Goal: Task Accomplishment & Management: Manage account settings

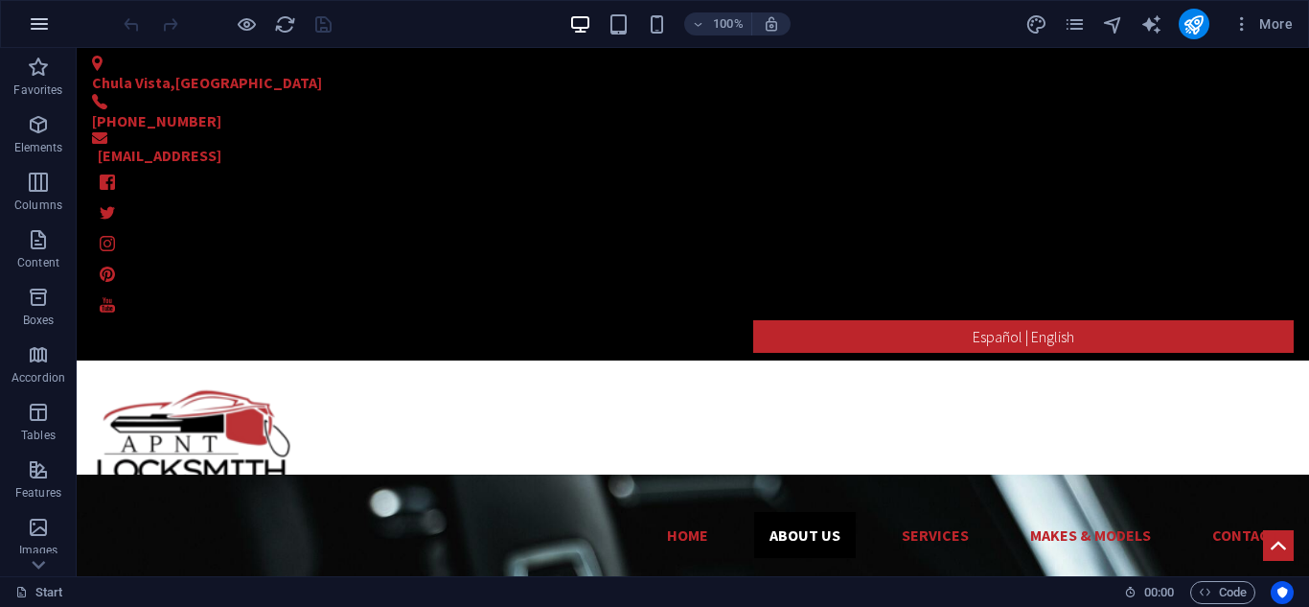
click at [35, 20] on icon "button" at bounding box center [39, 23] width 23 height 23
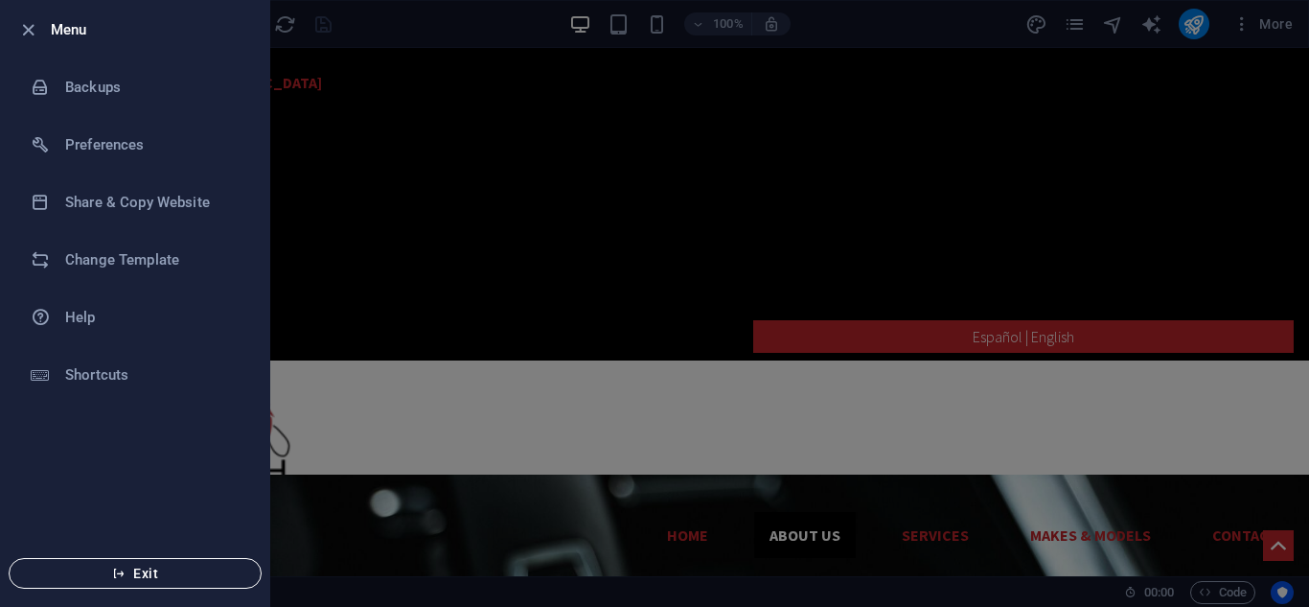
click at [159, 572] on span "Exit" at bounding box center [135, 573] width 220 height 15
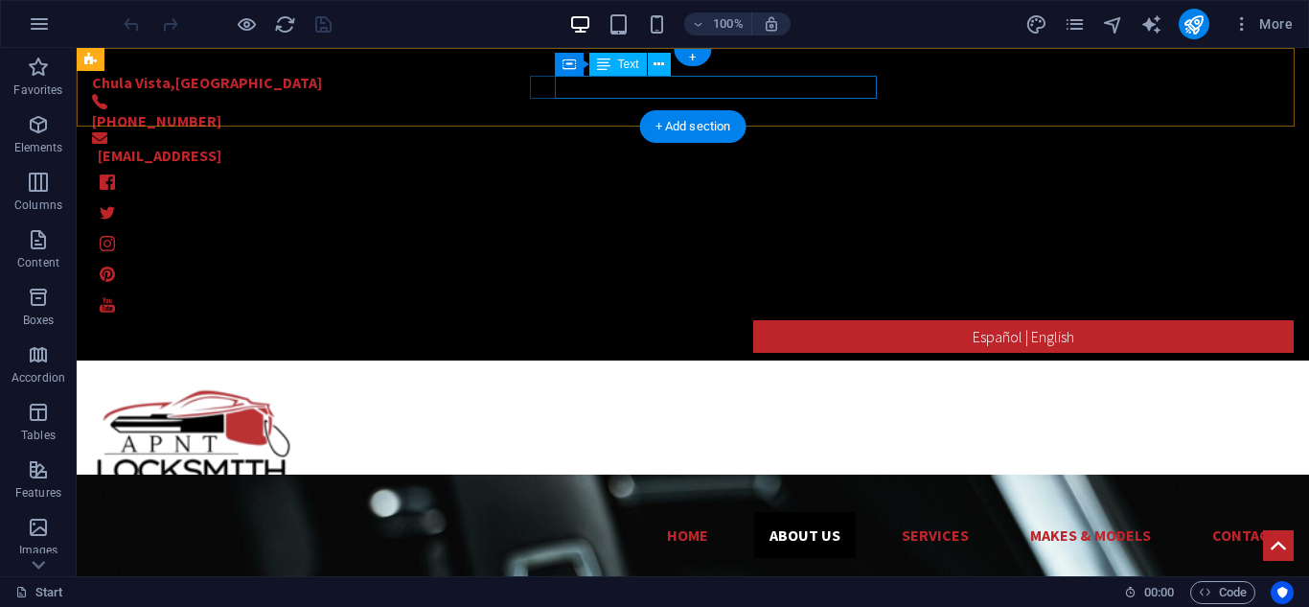
click at [780, 144] on div "[EMAIL_ADDRESS]" at bounding box center [681, 155] width 1166 height 23
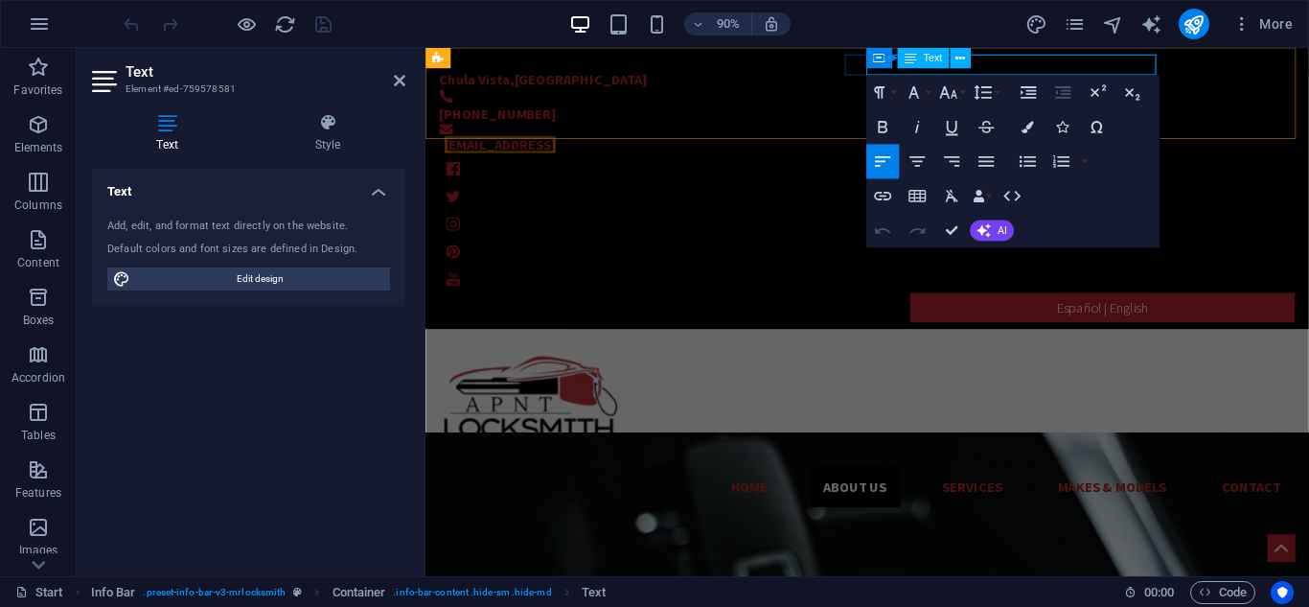
click at [978, 63] on div "Container Text" at bounding box center [925, 59] width 116 height 22
click at [982, 65] on div "Container Text" at bounding box center [925, 59] width 116 height 22
click at [570, 146] on link "[EMAIL_ADDRESS]" at bounding box center [509, 155] width 124 height 19
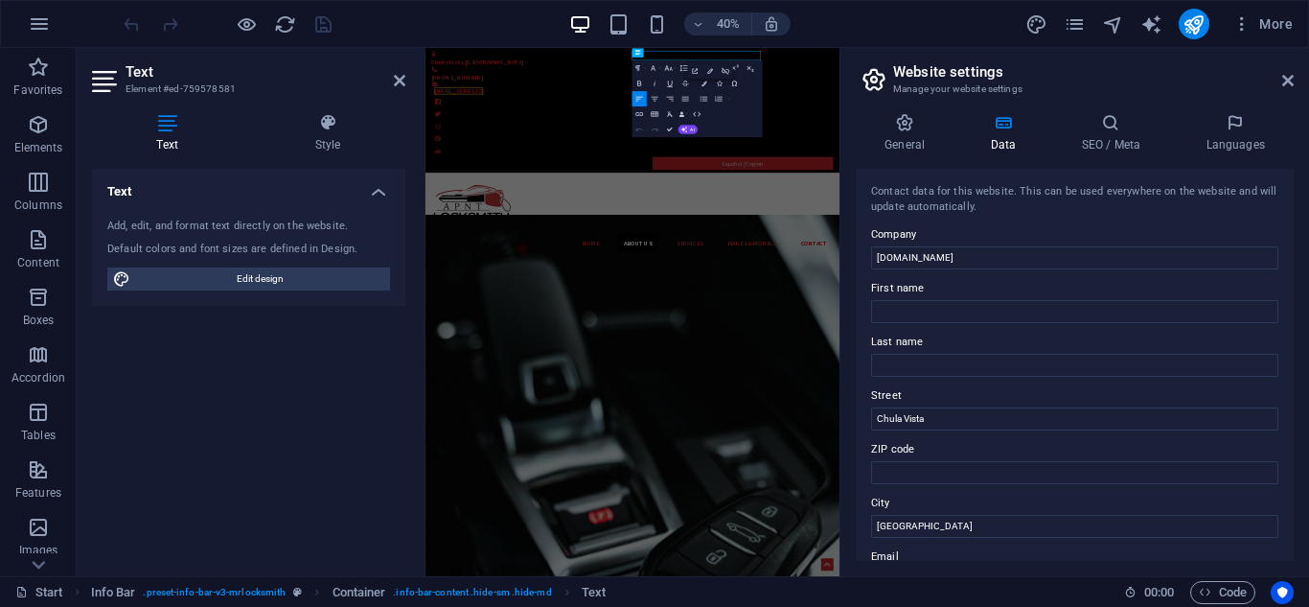
scroll to position [192, 0]
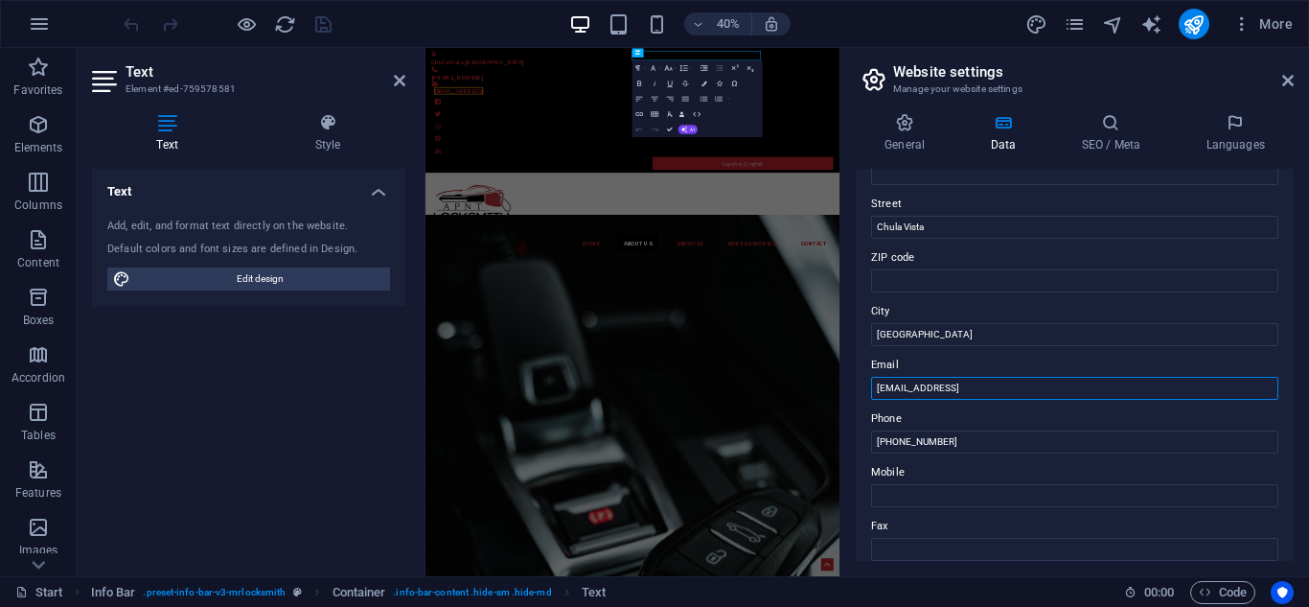
drag, startPoint x: 1527, startPoint y: 433, endPoint x: 1381, endPoint y: 906, distance: 494.5
click at [1067, 386] on input "[EMAIL_ADDRESS]" at bounding box center [1074, 388] width 407 height 23
drag, startPoint x: 1098, startPoint y: 386, endPoint x: 868, endPoint y: 386, distance: 230.1
click at [868, 386] on div "Contact data for this website. This can be used everywhere on the website and w…" at bounding box center [1075, 365] width 438 height 392
paste input "[PERSON_NAME][EMAIL_ADDRESS][PERSON_NAME][DOMAIN_NAME]"
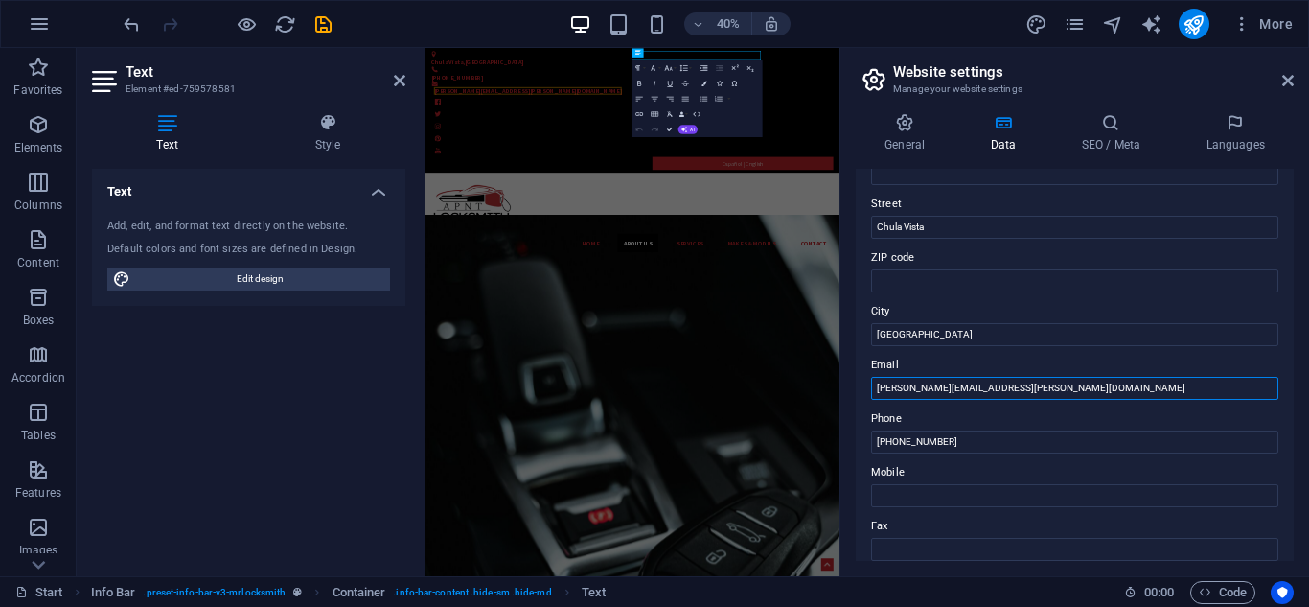
type input "[PERSON_NAME][EMAIL_ADDRESS][PERSON_NAME][DOMAIN_NAME]"
click at [916, 478] on label "Mobile" at bounding box center [1074, 472] width 407 height 23
click at [916, 484] on input "Mobile" at bounding box center [1074, 495] width 407 height 23
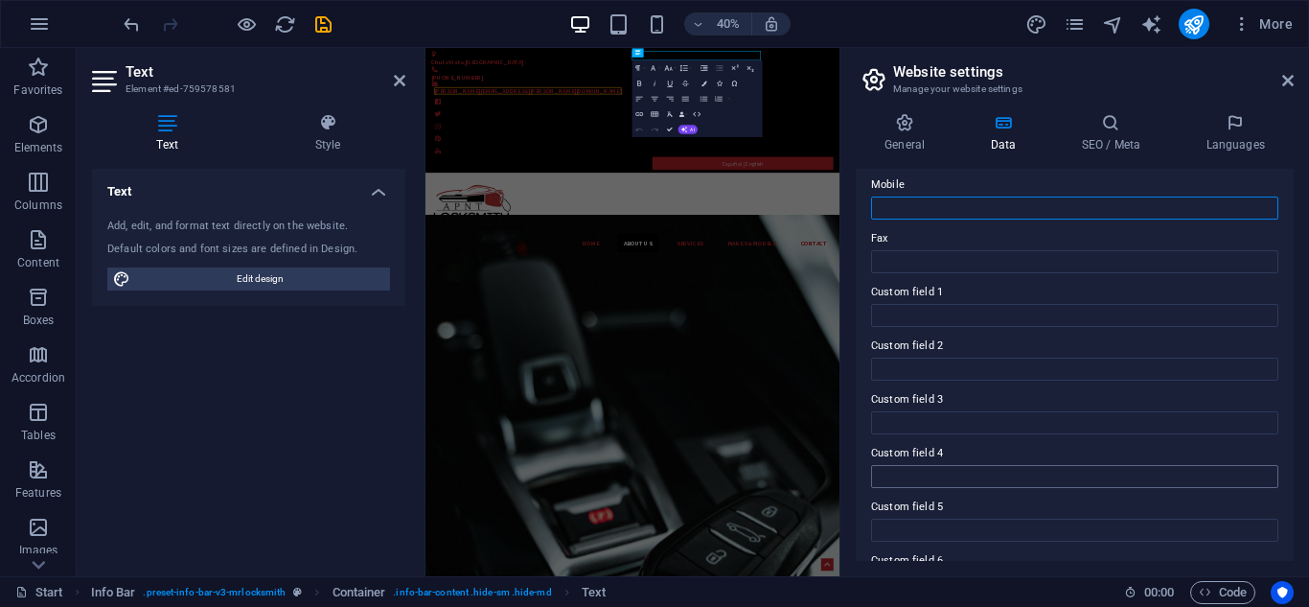
scroll to position [383, 0]
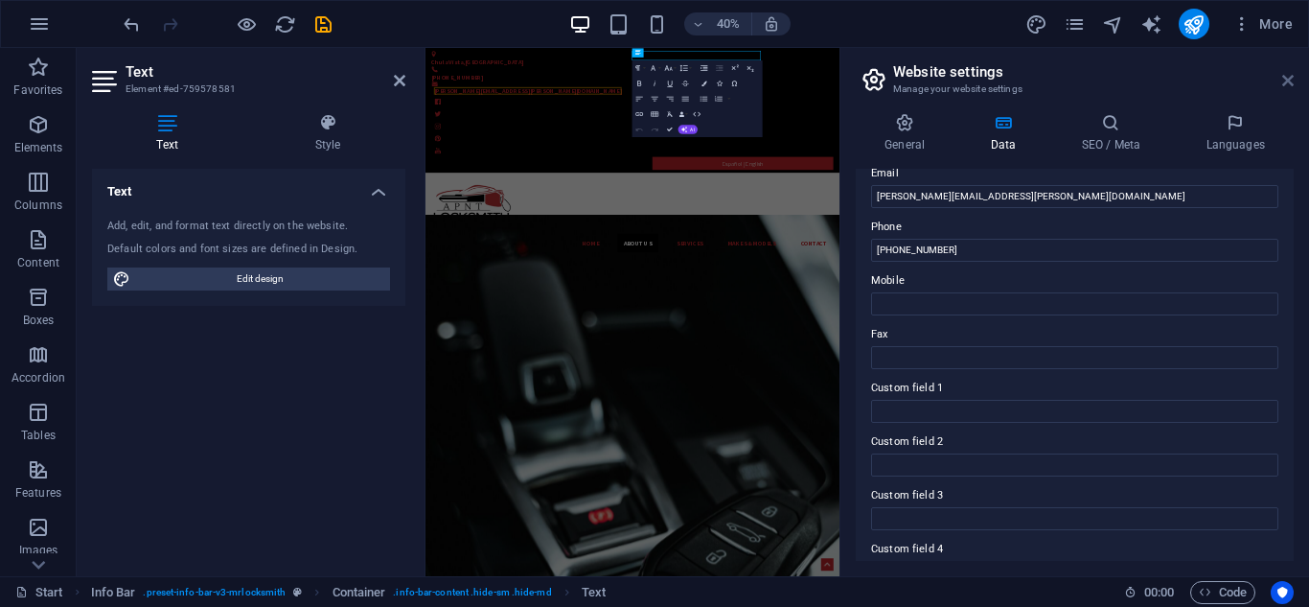
click at [1289, 81] on icon at bounding box center [1289, 80] width 12 height 15
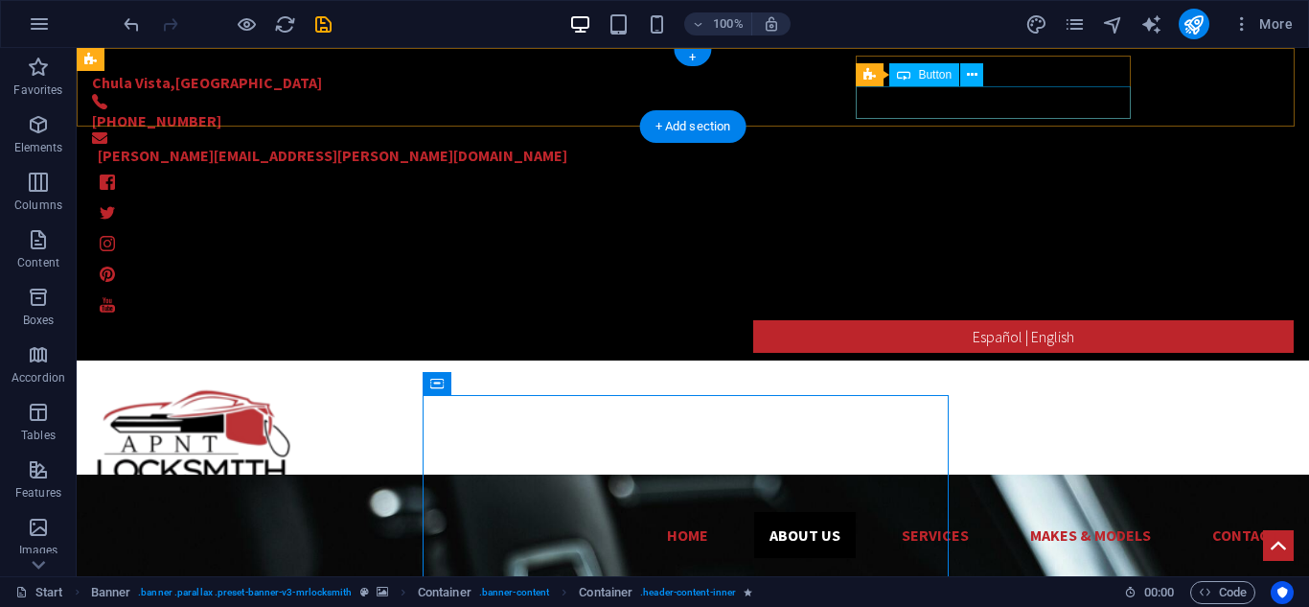
click at [1075, 320] on div "Español | English" at bounding box center [693, 336] width 1202 height 33
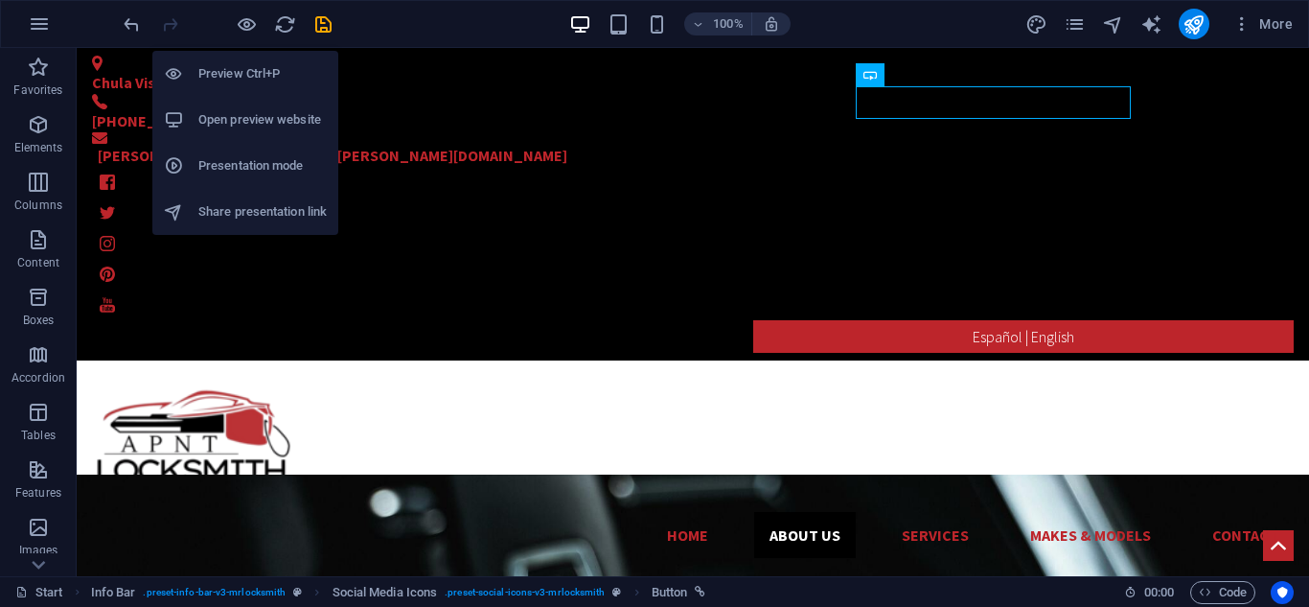
click at [257, 114] on h6 "Open preview website" at bounding box center [262, 119] width 128 height 23
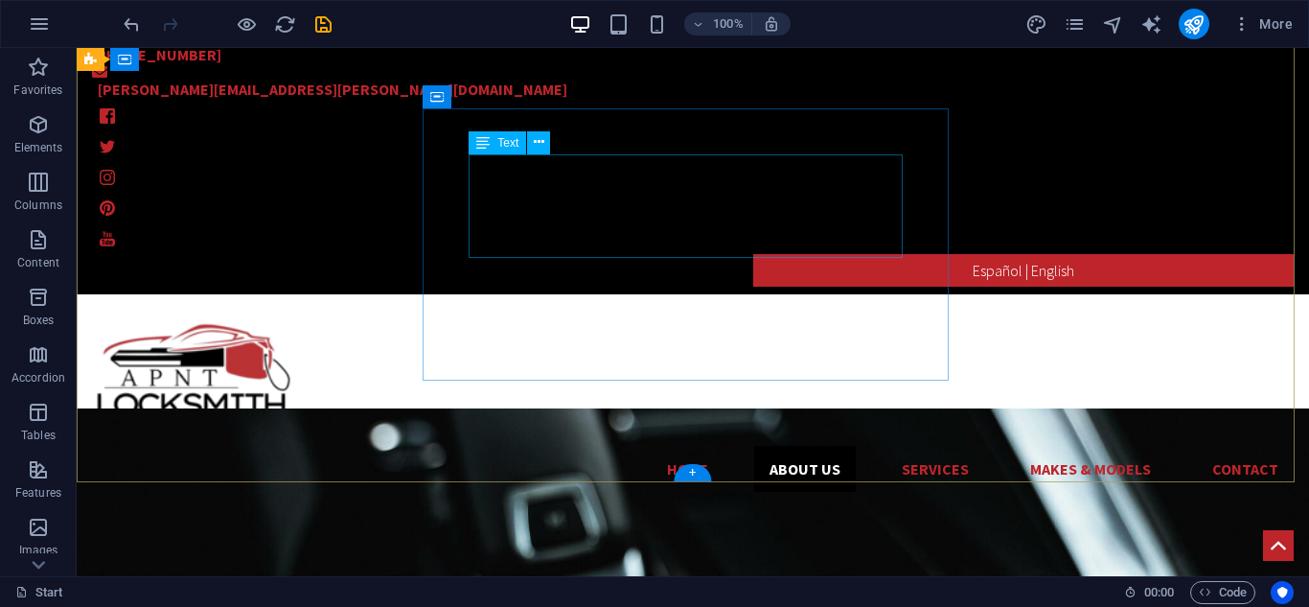
scroll to position [0, 0]
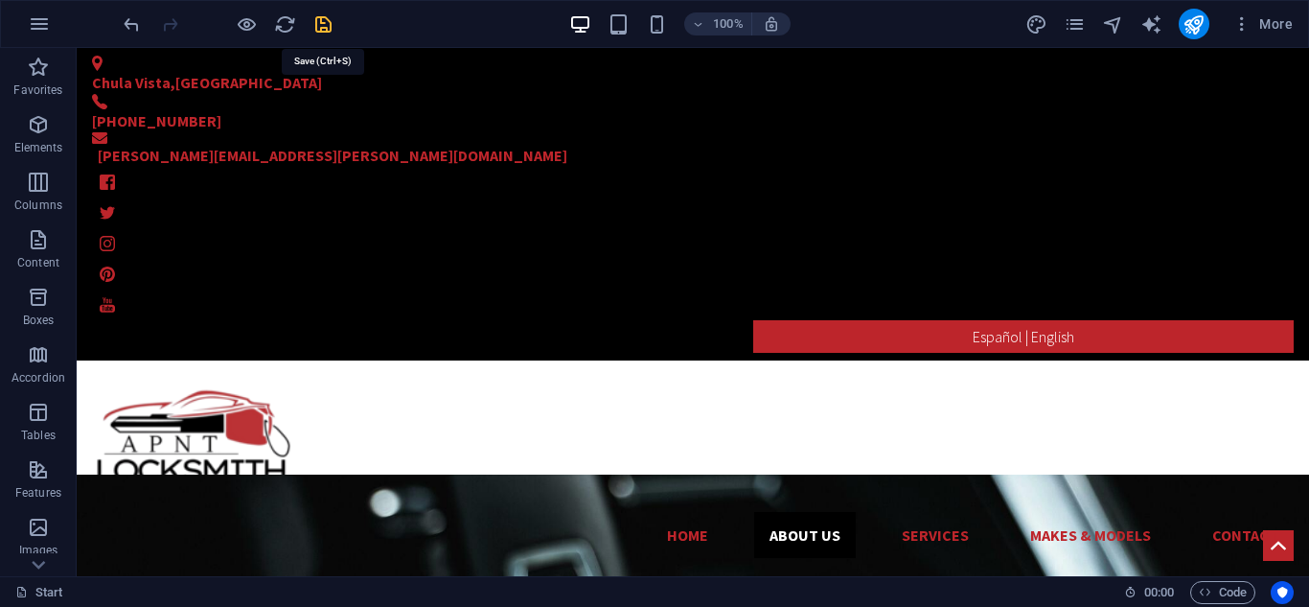
click at [319, 23] on icon "save" at bounding box center [323, 24] width 22 height 22
click at [34, 79] on span "Favorites" at bounding box center [38, 79] width 77 height 46
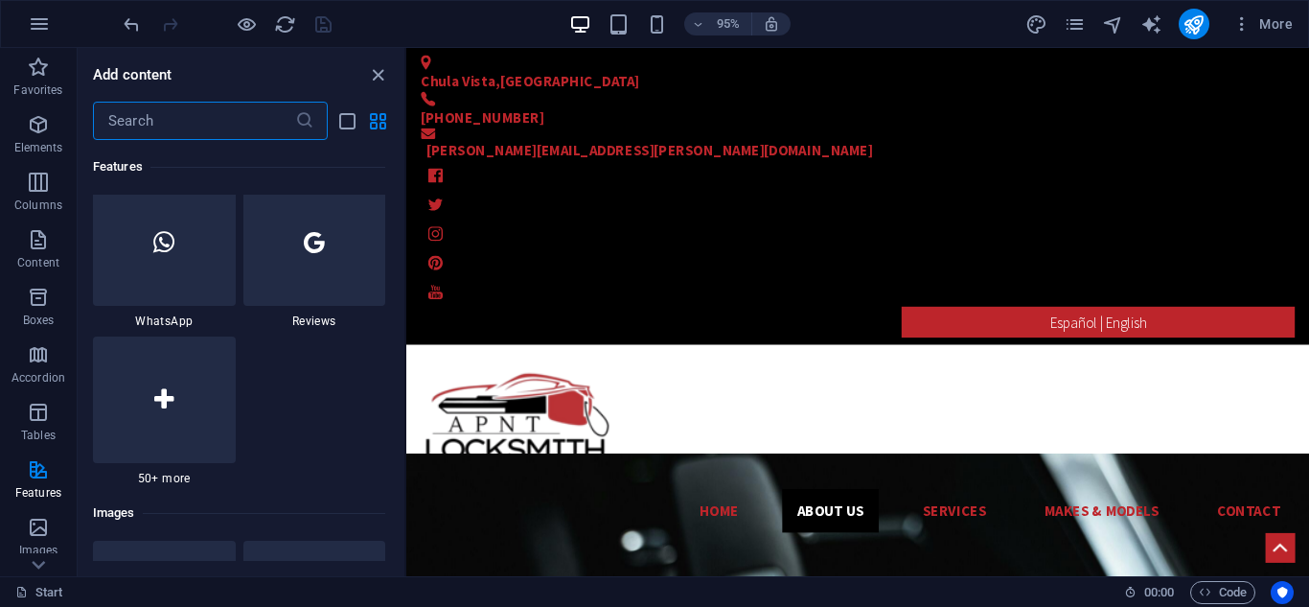
scroll to position [9490, 0]
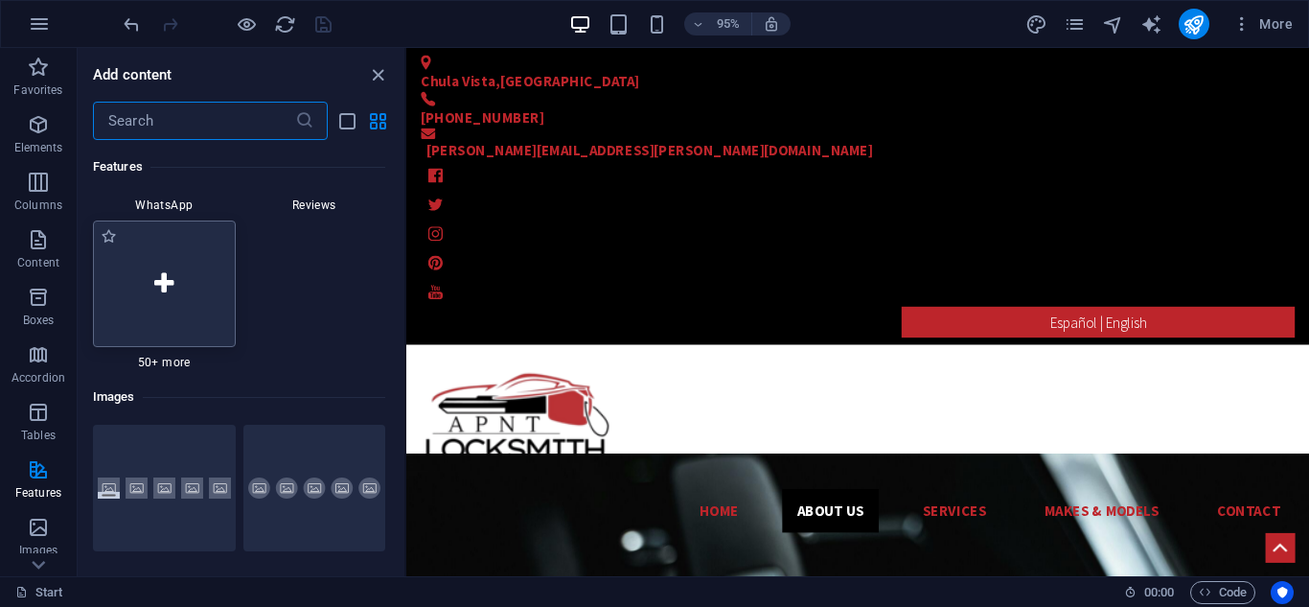
click at [190, 311] on div at bounding box center [164, 283] width 143 height 127
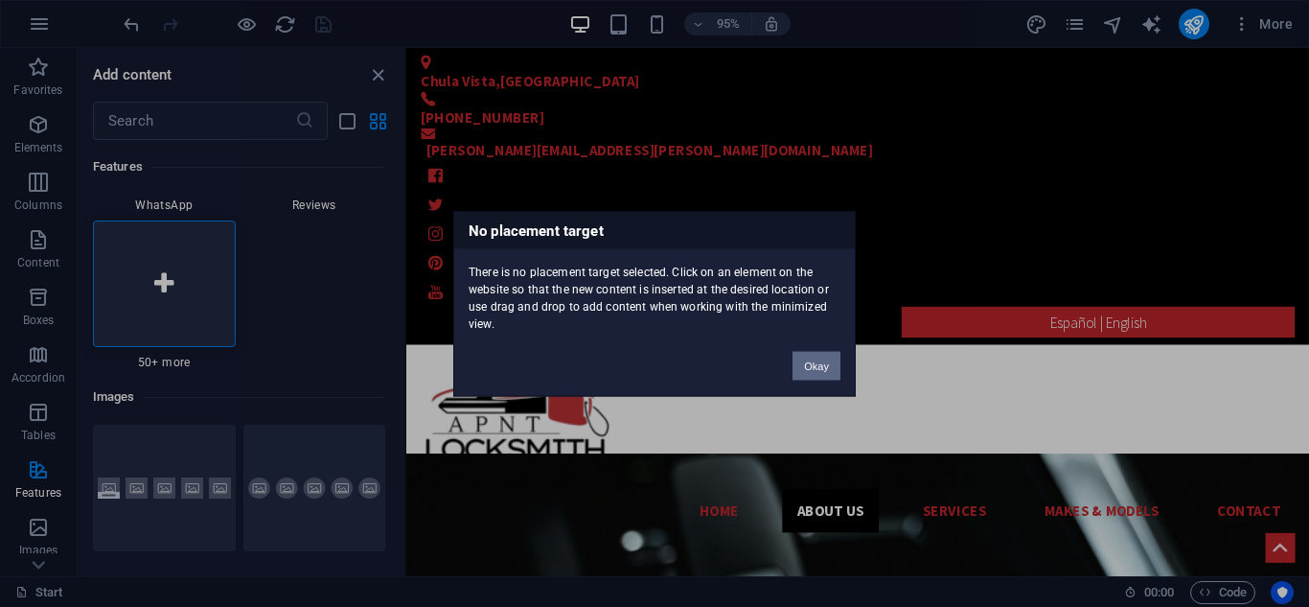
click at [811, 361] on button "Okay" at bounding box center [817, 365] width 48 height 29
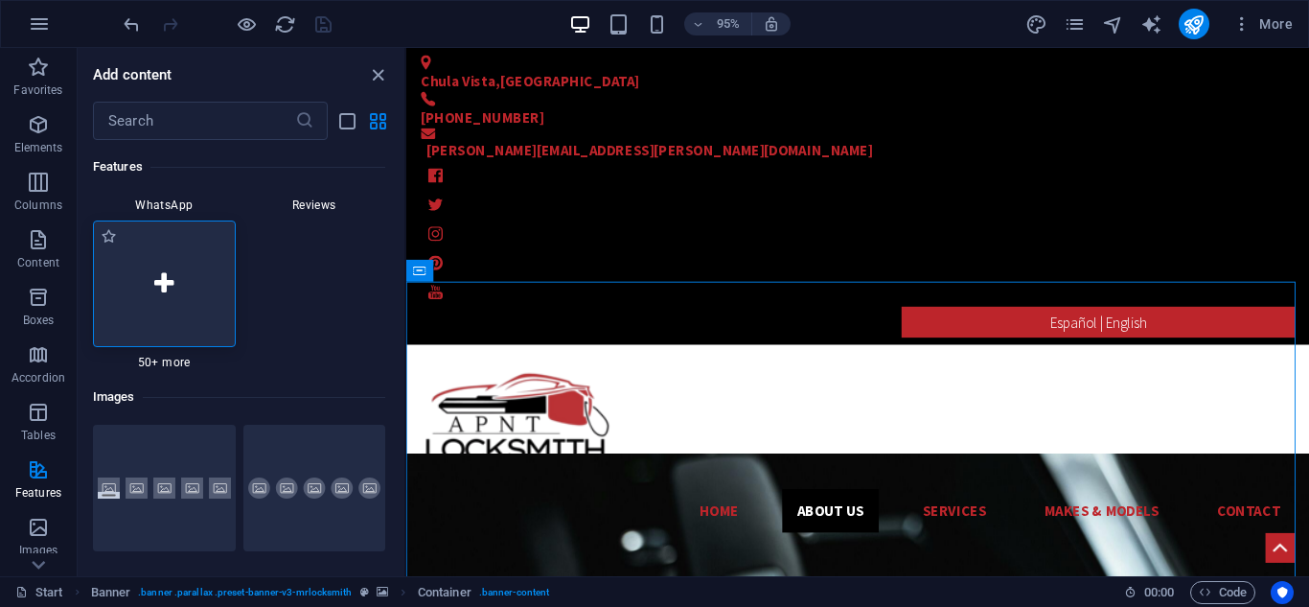
click at [161, 298] on div at bounding box center [164, 283] width 143 height 127
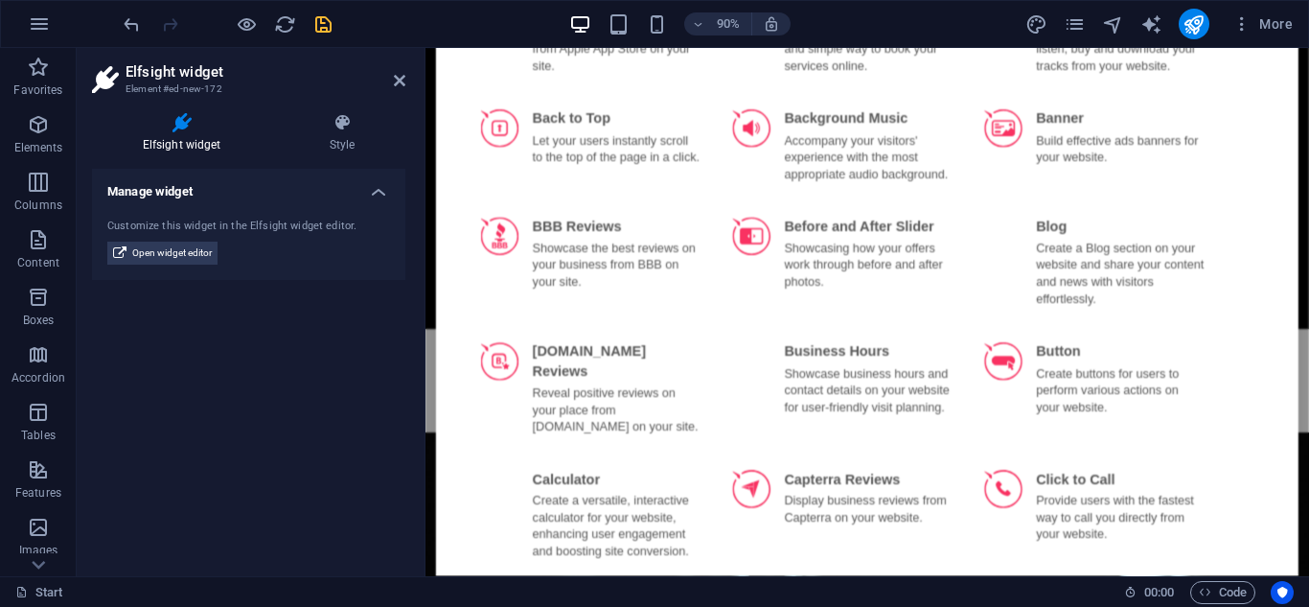
scroll to position [767, 0]
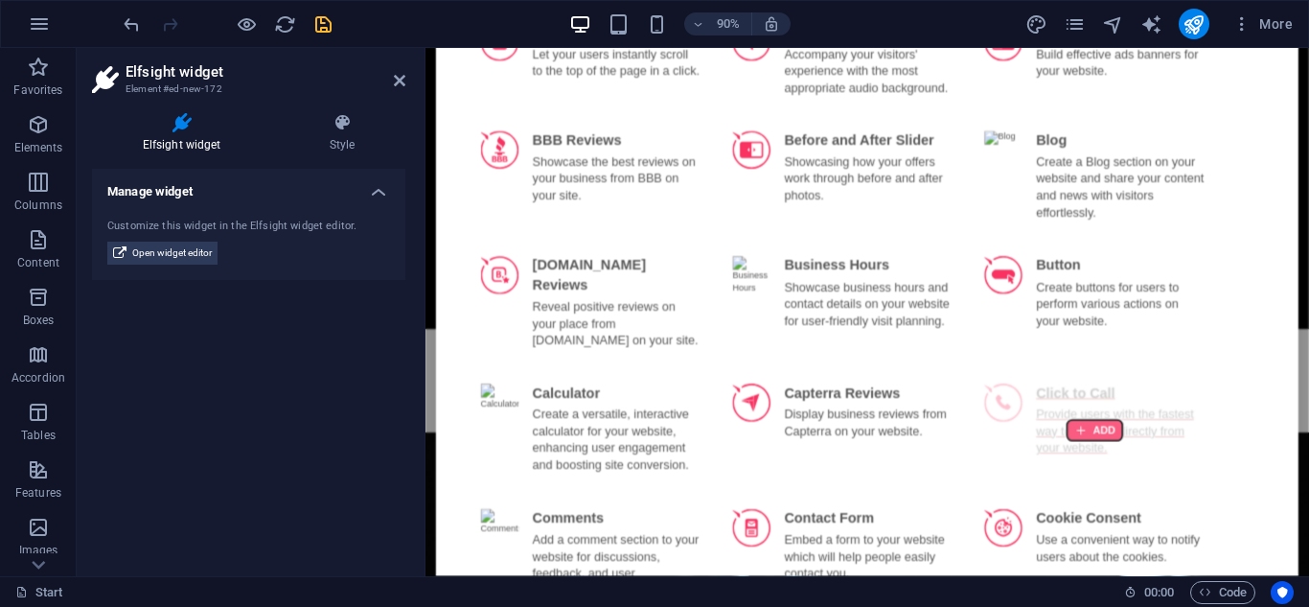
click at [1178, 461] on div at bounding box center [1169, 472] width 61 height 23
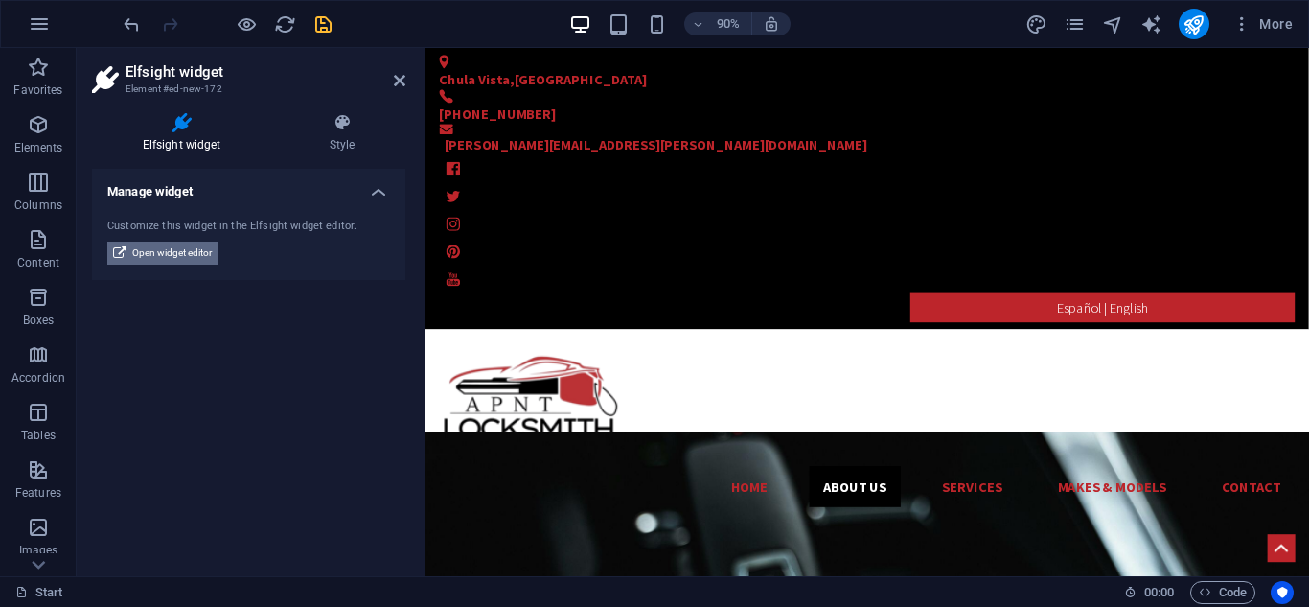
click at [195, 248] on span "Open widget editor" at bounding box center [172, 253] width 80 height 23
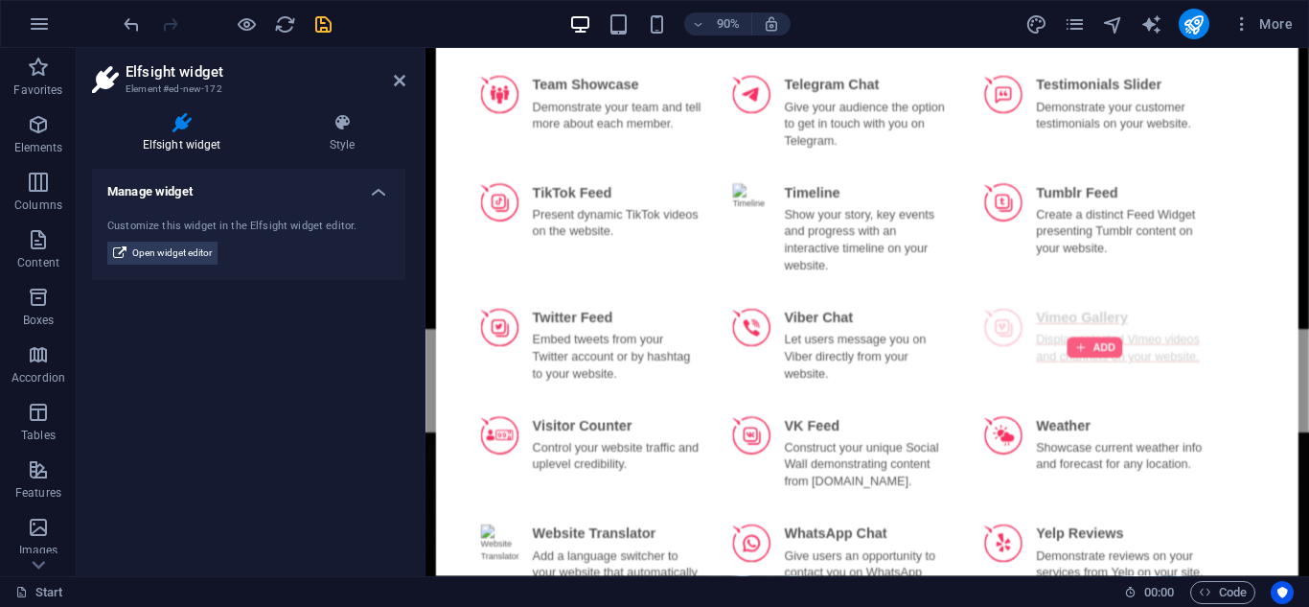
scroll to position [3776, 0]
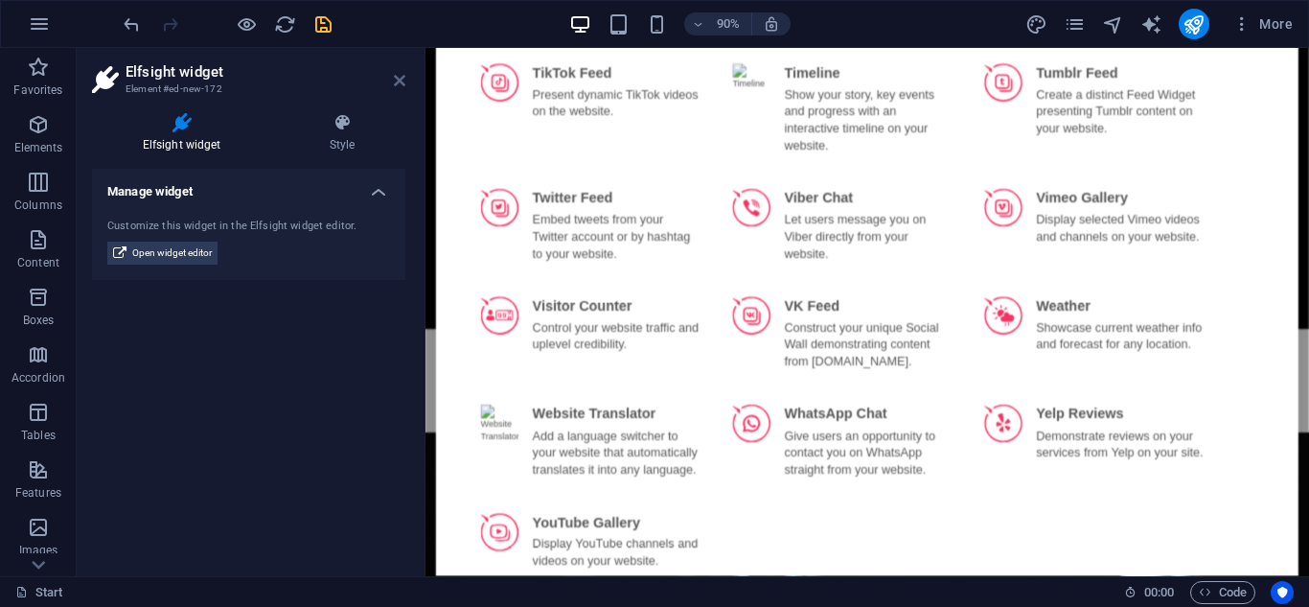
click at [394, 77] on icon at bounding box center [400, 80] width 12 height 15
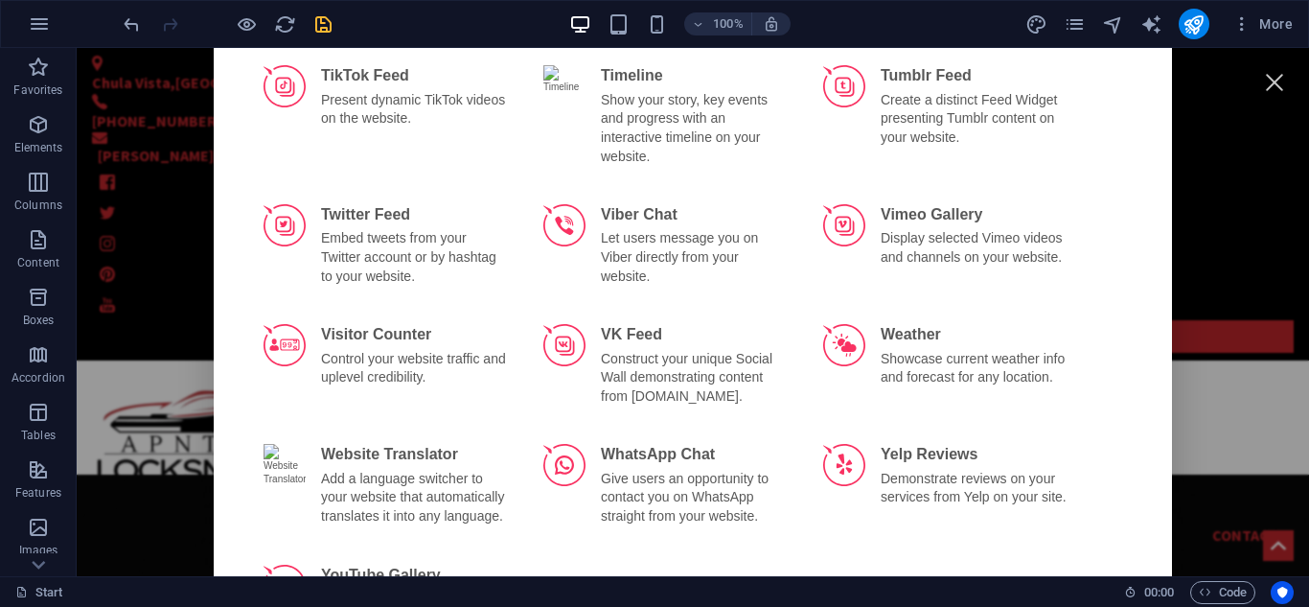
click at [1267, 81] on div at bounding box center [1274, 81] width 43 height 43
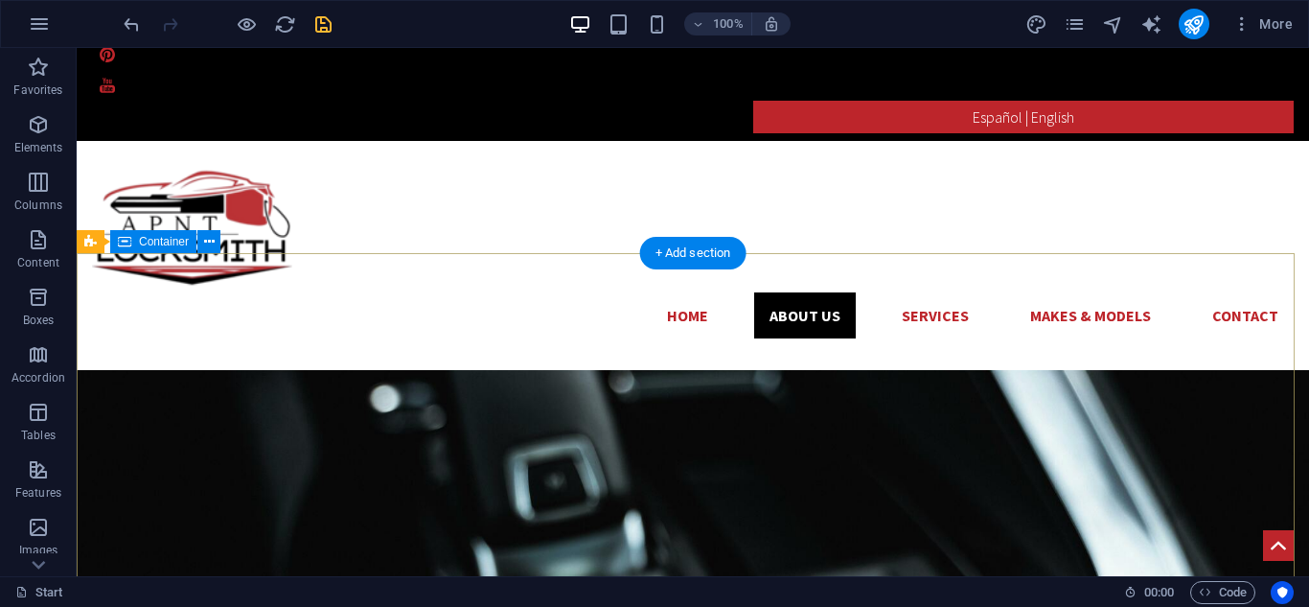
scroll to position [288, 0]
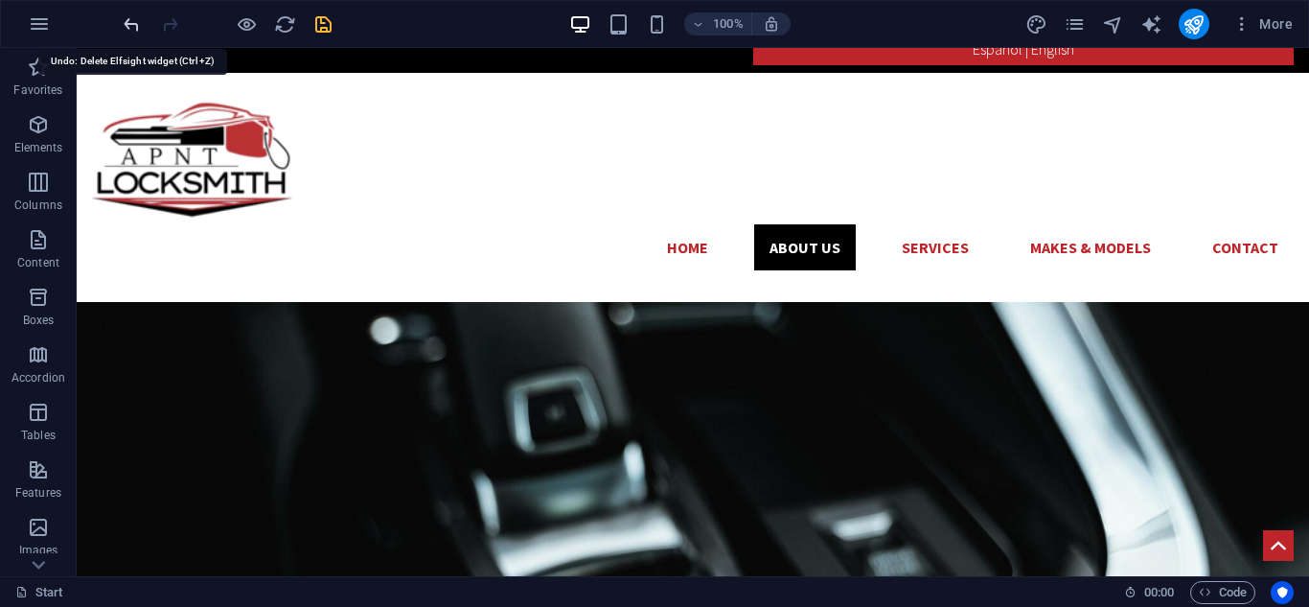
click at [124, 25] on icon "undo" at bounding box center [132, 24] width 22 height 22
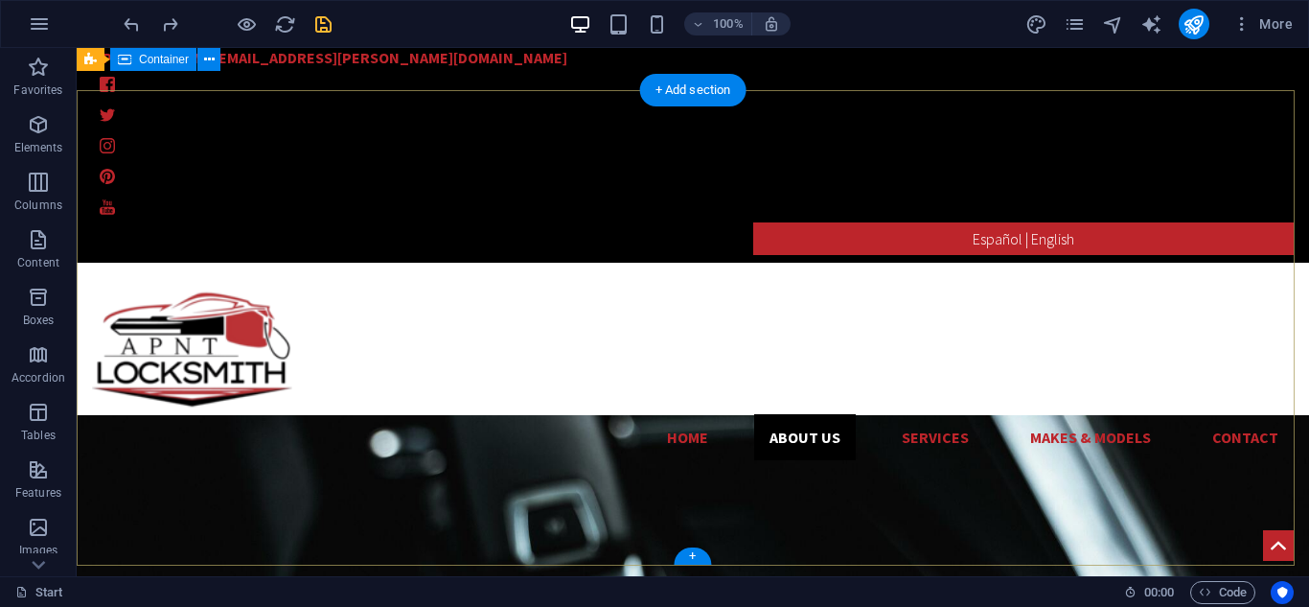
scroll to position [96, 0]
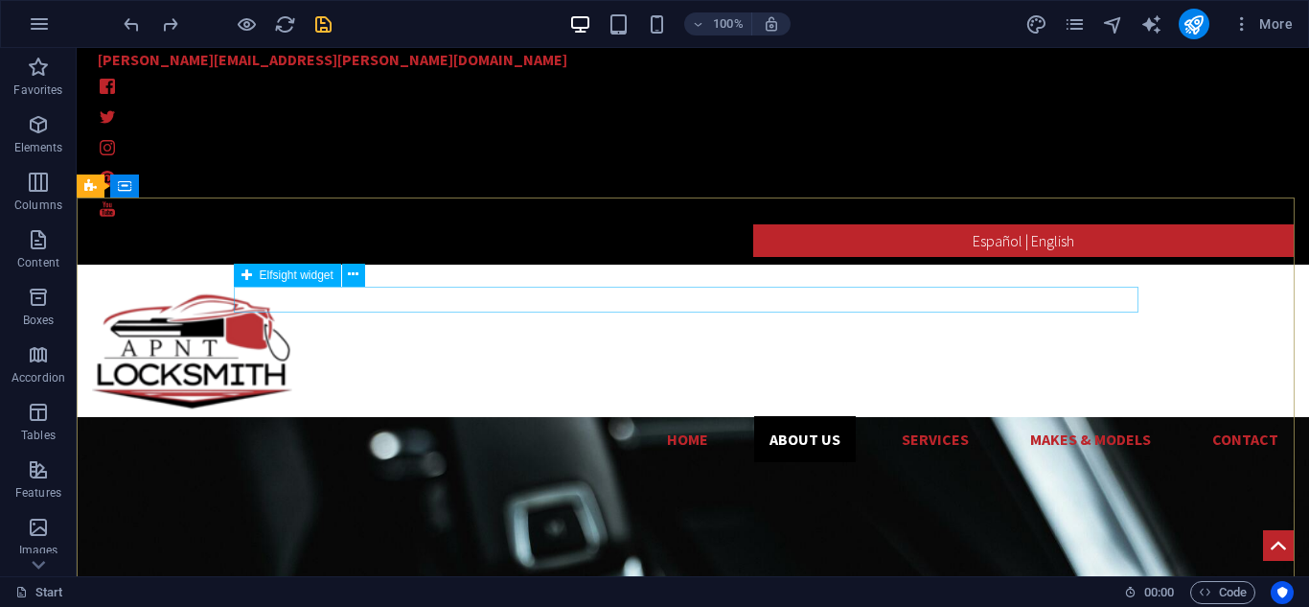
click at [366, 276] on div "Elfsight widget" at bounding box center [306, 276] width 144 height 24
click at [360, 276] on button at bounding box center [353, 275] width 23 height 23
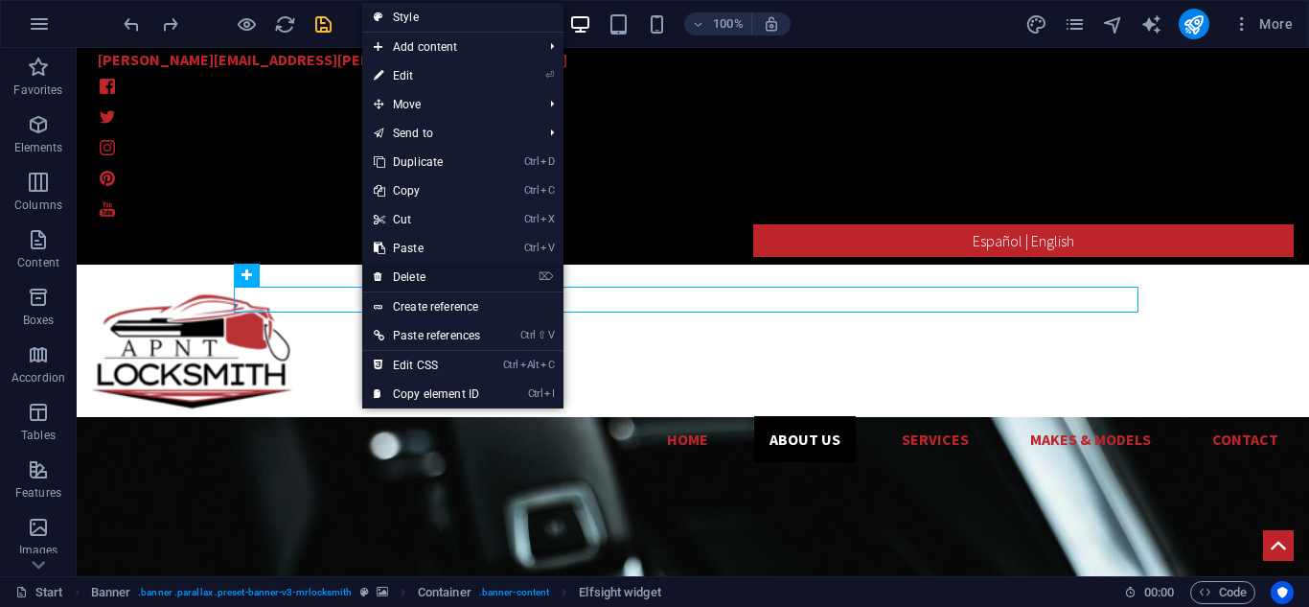
click at [410, 268] on link "⌦ Delete" at bounding box center [426, 277] width 129 height 29
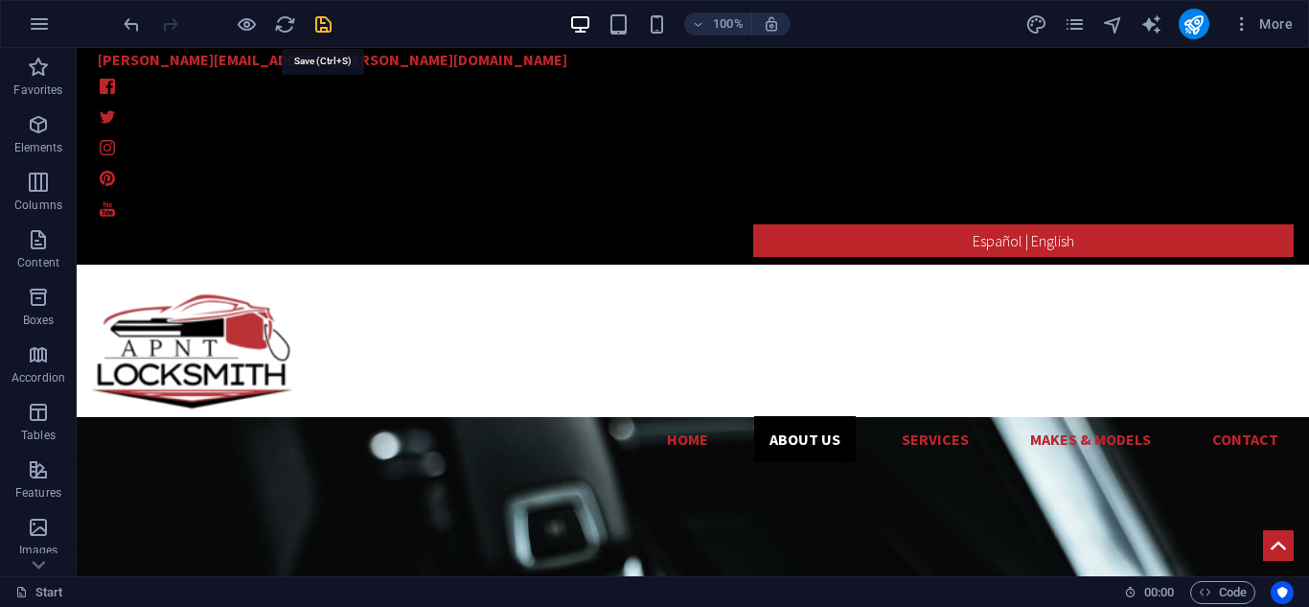
click at [317, 30] on icon "save" at bounding box center [323, 24] width 22 height 22
click at [1188, 20] on icon "publish" at bounding box center [1194, 24] width 22 height 22
